Goal: Check status: Check status

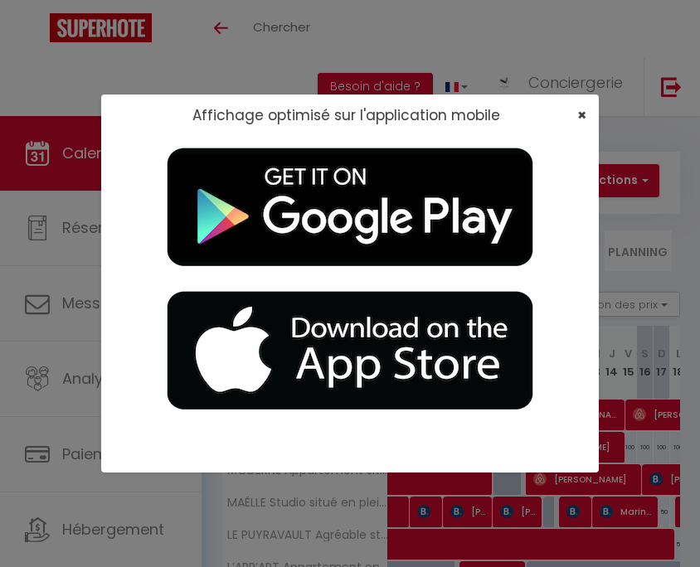
click at [578, 114] on span "×" at bounding box center [581, 114] width 9 height 21
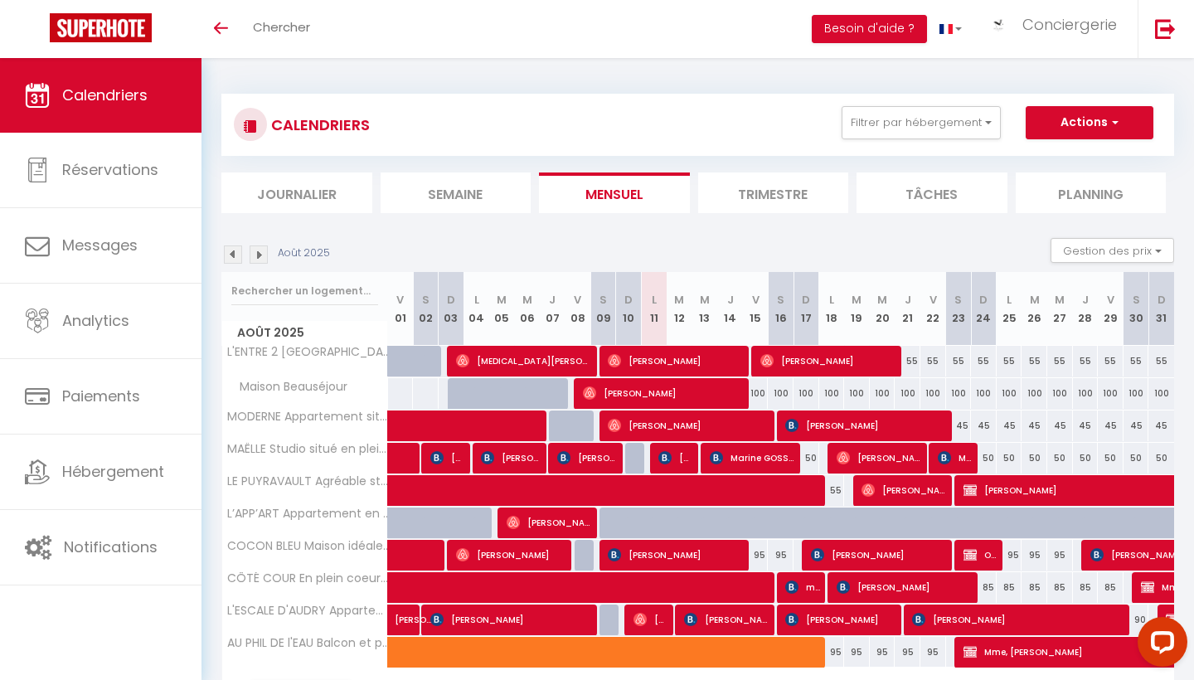
click at [501, 193] on li "Semaine" at bounding box center [455, 192] width 151 height 41
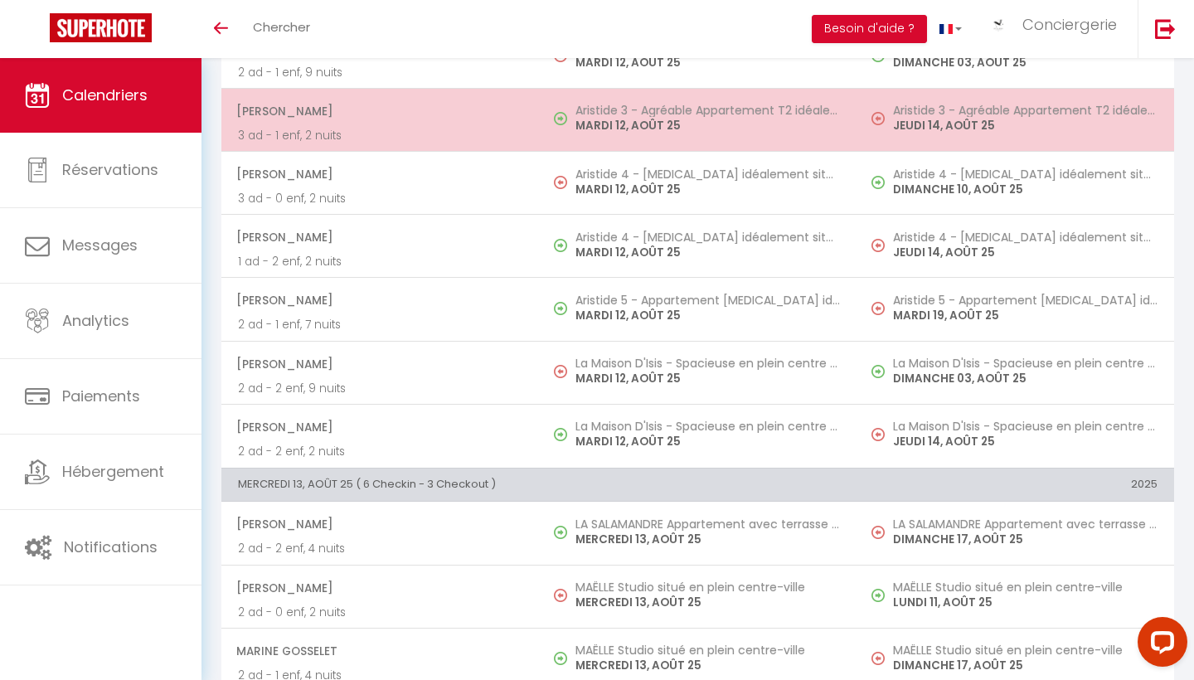
scroll to position [1275, 0]
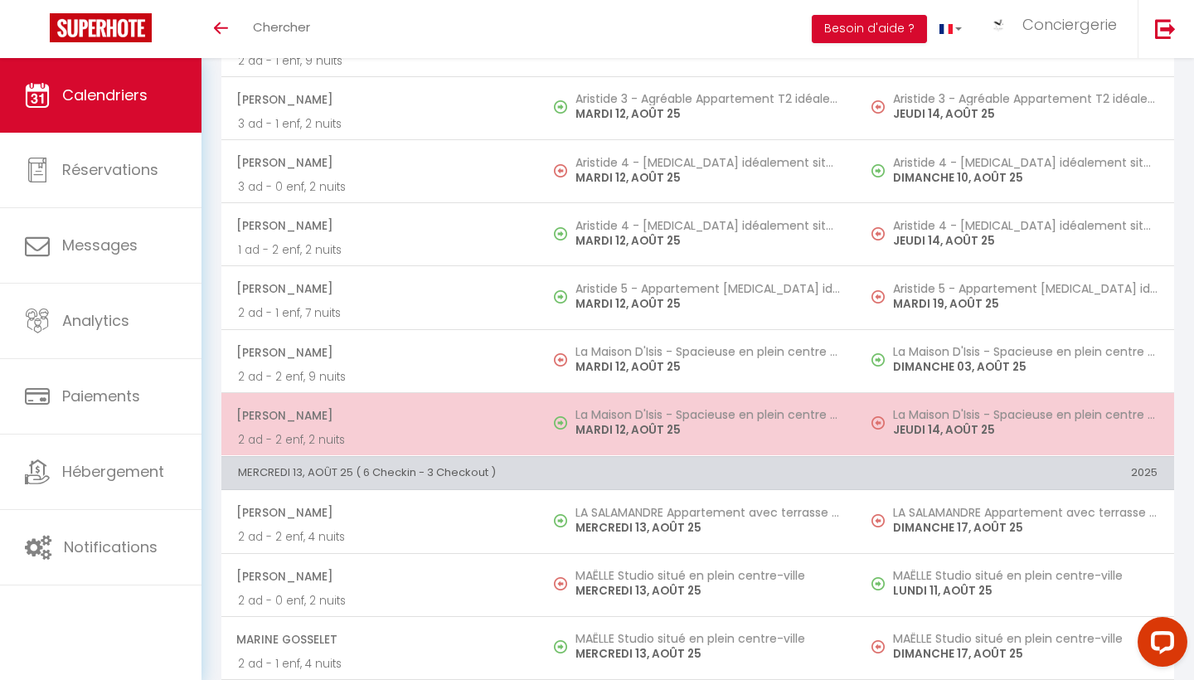
click at [377, 447] on p "2 ad - 2 enf, 2 nuits" at bounding box center [380, 439] width 284 height 17
select select "OK"
select select "KO"
select select "0"
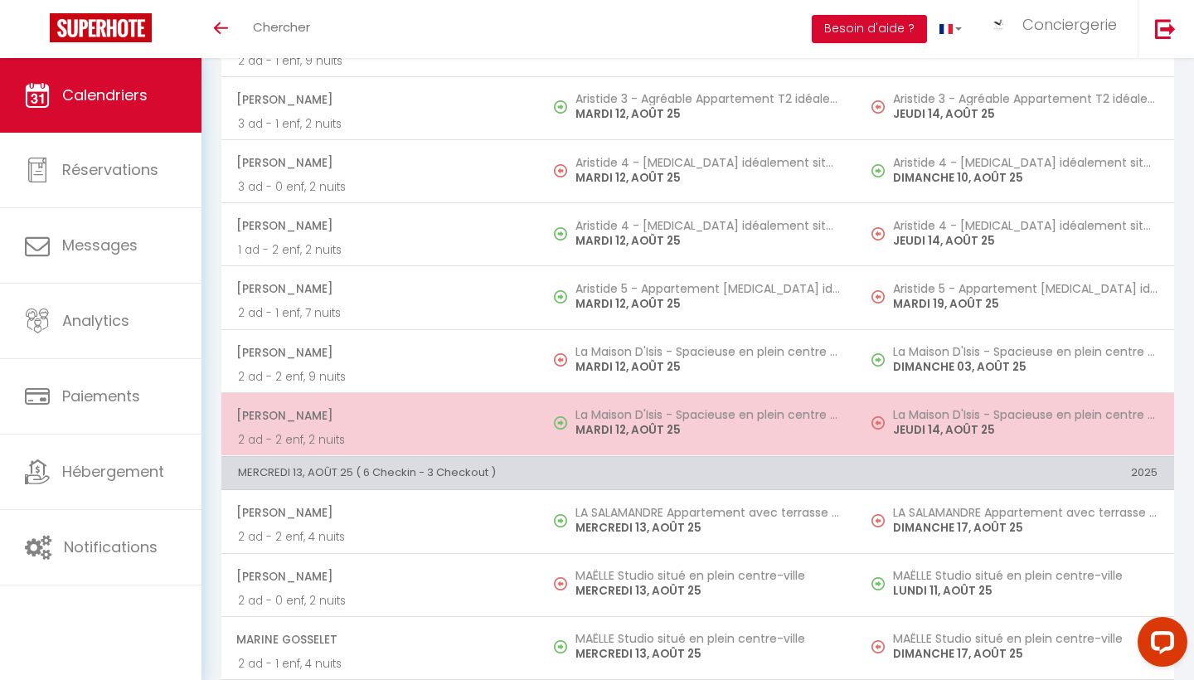
select select "1"
select select
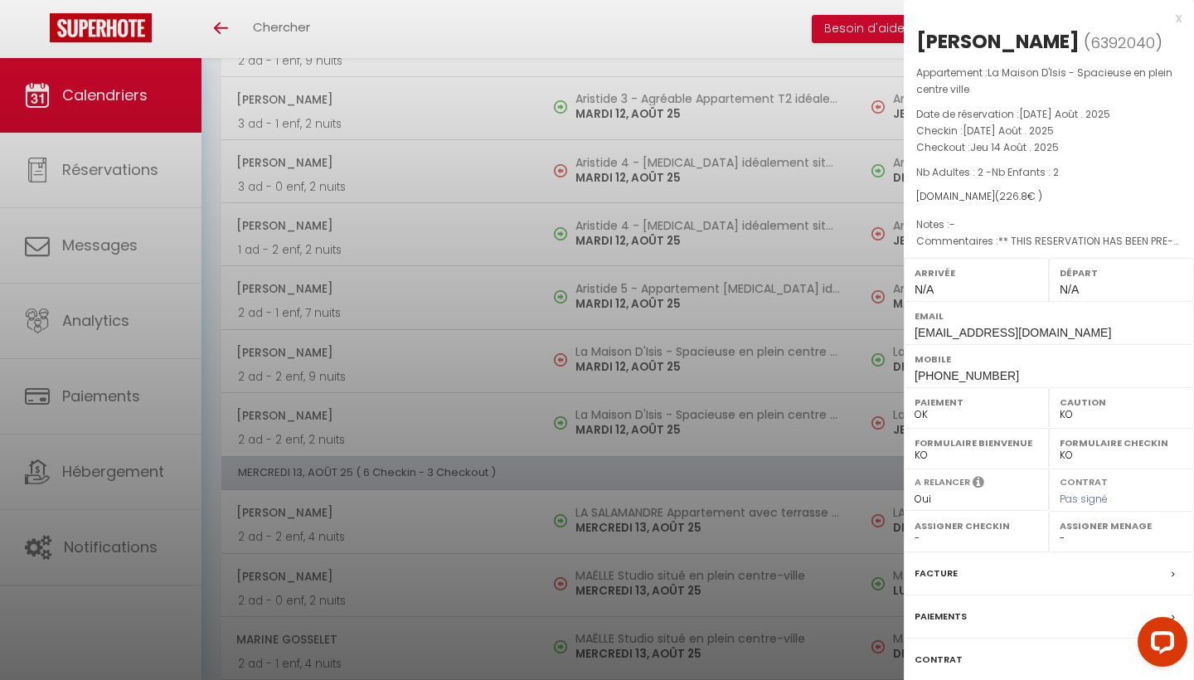
drag, startPoint x: 1068, startPoint y: 45, endPoint x: 911, endPoint y: 36, distance: 156.9
click at [699, 36] on div "[PERSON_NAME] ( 6392040 ) Appartement : La Maison D'Isis - Spacieuse en plein c…" at bounding box center [1048, 396] width 290 height 736
copy div "[PERSON_NAME]"
